Goal: Transaction & Acquisition: Book appointment/travel/reservation

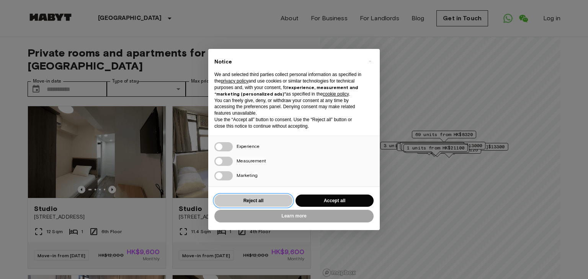
click at [274, 201] on button "Reject all" at bounding box center [253, 201] width 78 height 13
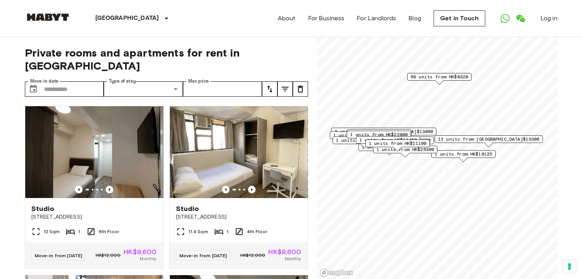
click at [275, 81] on button "tune" at bounding box center [269, 88] width 15 height 15
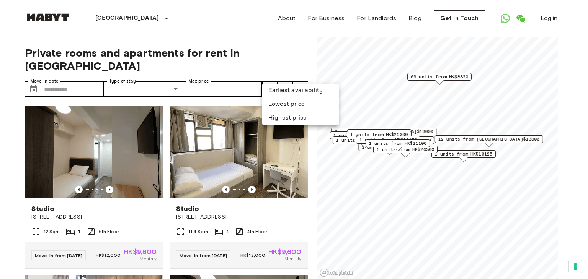
click at [289, 105] on li "Lowest price" at bounding box center [300, 105] width 77 height 14
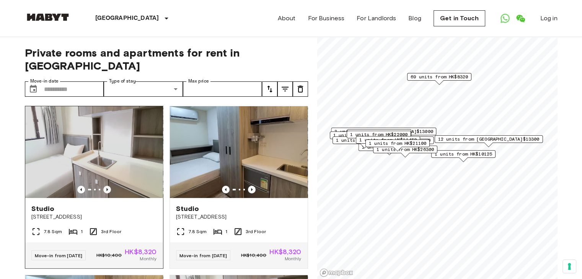
click at [106, 186] on icon "Previous image" at bounding box center [107, 190] width 8 height 8
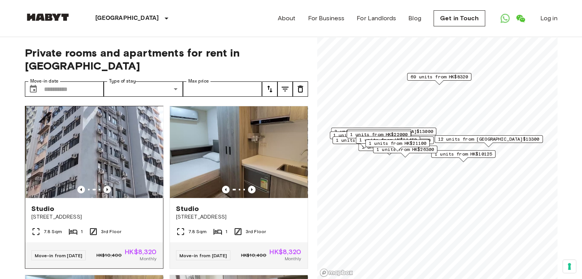
click at [106, 186] on icon "Previous image" at bounding box center [107, 190] width 8 height 8
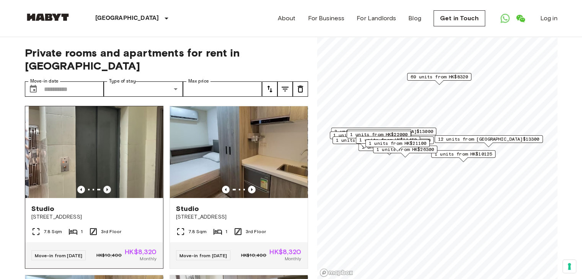
click at [106, 186] on icon "Previous image" at bounding box center [107, 190] width 8 height 8
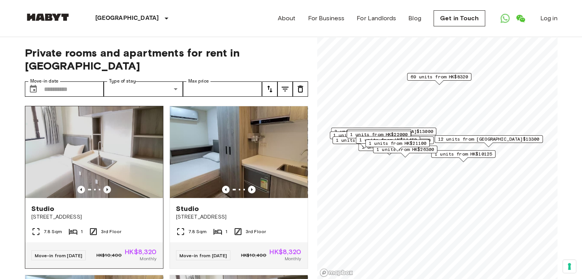
click at [106, 186] on icon "Previous image" at bounding box center [107, 190] width 8 height 8
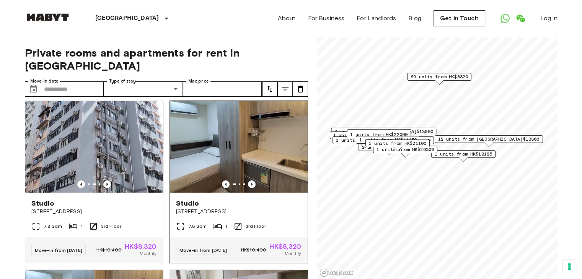
scroll to position [5, 0]
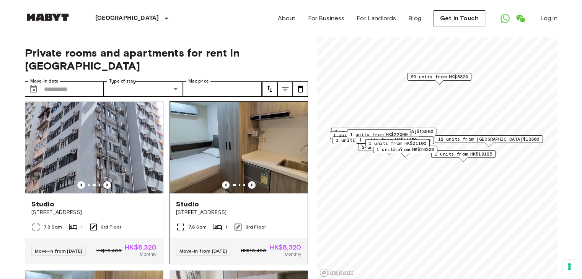
click at [248, 181] on icon "Previous image" at bounding box center [252, 185] width 8 height 8
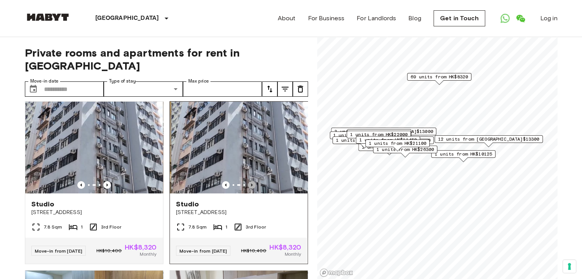
click at [248, 181] on icon "Previous image" at bounding box center [252, 185] width 8 height 8
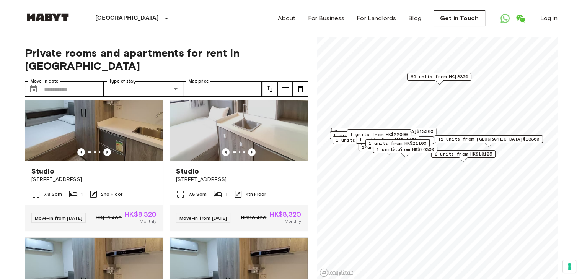
scroll to position [206, 0]
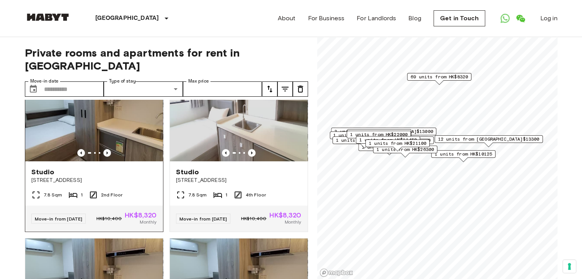
click at [143, 168] on div "Studio" at bounding box center [93, 172] width 125 height 9
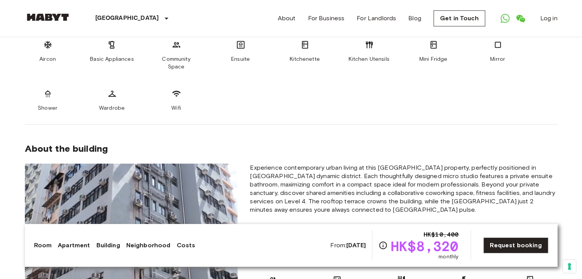
scroll to position [388, 0]
